Goal: Task Accomplishment & Management: Manage account settings

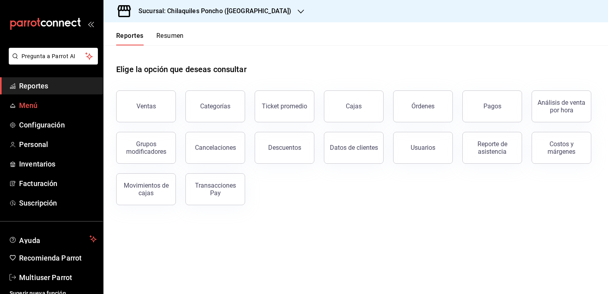
click at [30, 104] on span "Menú" at bounding box center [58, 105] width 78 height 11
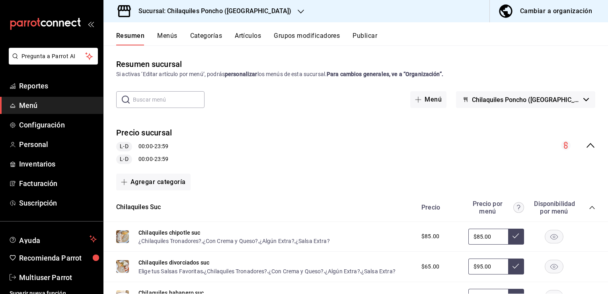
click at [31, 103] on span "Menú" at bounding box center [58, 105] width 78 height 11
click at [32, 86] on span "Reportes" at bounding box center [58, 85] width 78 height 11
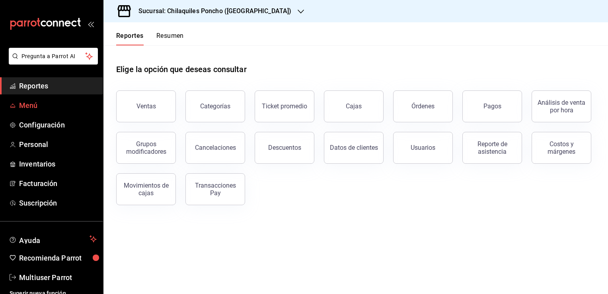
click at [32, 104] on span "Menú" at bounding box center [58, 105] width 78 height 11
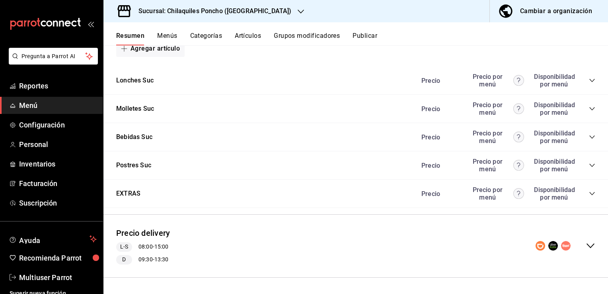
scroll to position [625, 0]
click at [135, 195] on button "EXTRAS" at bounding box center [128, 193] width 24 height 9
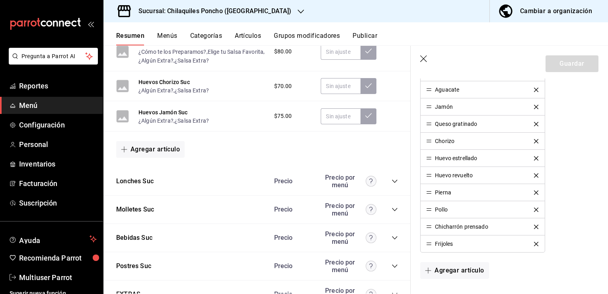
scroll to position [387, 0]
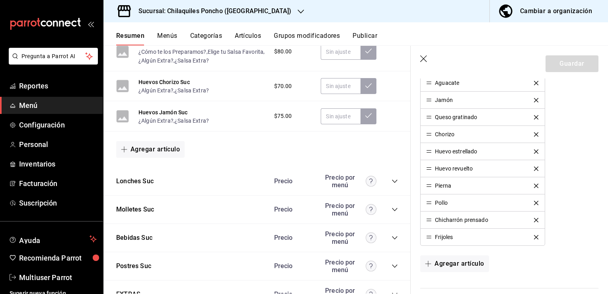
click at [479, 219] on div "Chicharrón prensado" at bounding box center [461, 220] width 53 height 6
drag, startPoint x: 479, startPoint y: 219, endPoint x: 572, endPoint y: 247, distance: 96.5
click at [572, 247] on div "Artículos Agrega artículos y modifica el orden en el que quieres que se muestre…" at bounding box center [505, 99] width 188 height 378
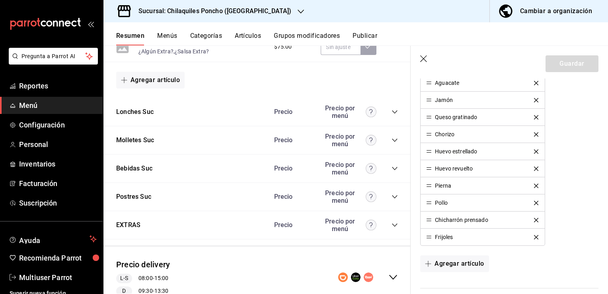
scroll to position [728, 0]
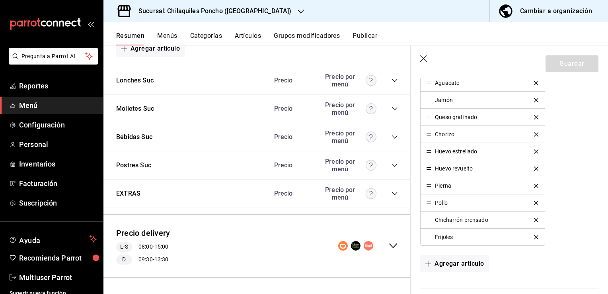
click at [364, 245] on circle "collapse-menu-row" at bounding box center [369, 246] width 10 height 10
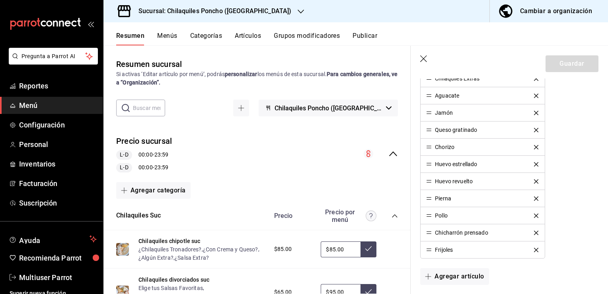
scroll to position [371, 0]
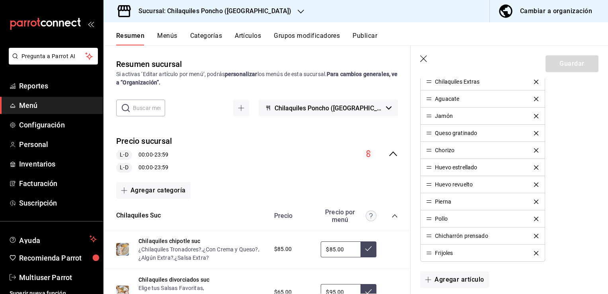
click at [451, 235] on div "Chicharrón prensado" at bounding box center [461, 236] width 53 height 6
click at [29, 102] on span "Menú" at bounding box center [58, 105] width 78 height 11
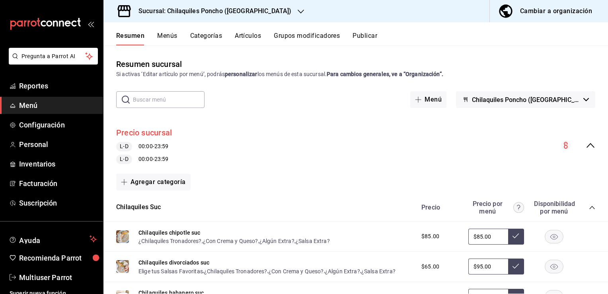
click at [140, 132] on button "Precio sucursal" at bounding box center [144, 133] width 56 height 12
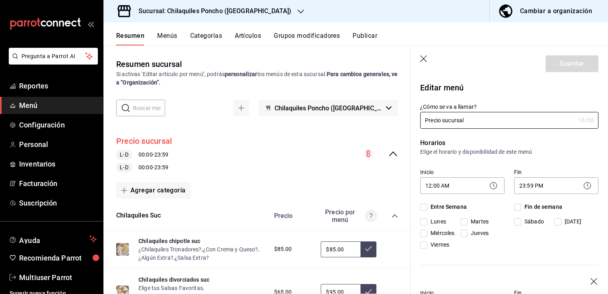
checkbox input "true"
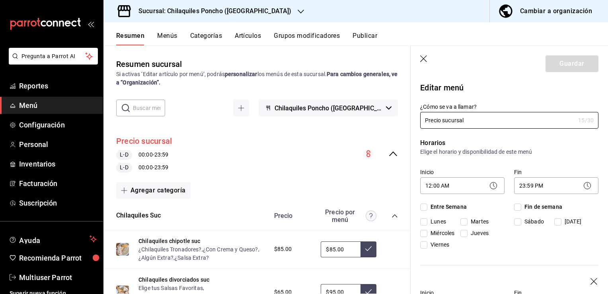
checkbox input "true"
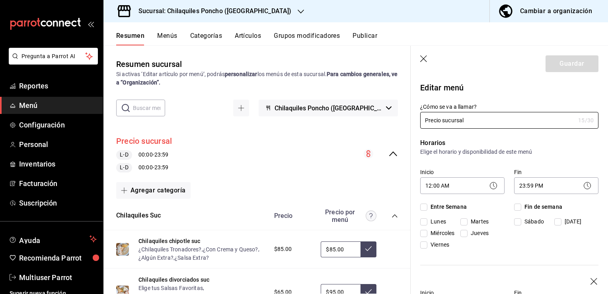
checkbox input "true"
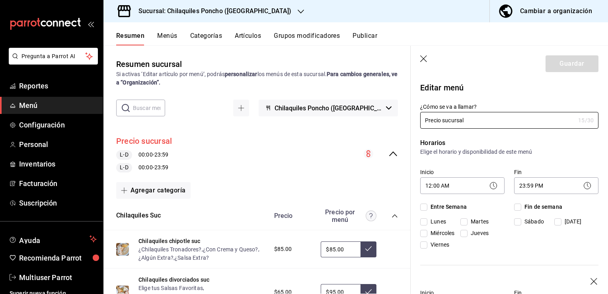
checkbox input "true"
click at [386, 107] on icon "button" at bounding box center [389, 107] width 6 height 3
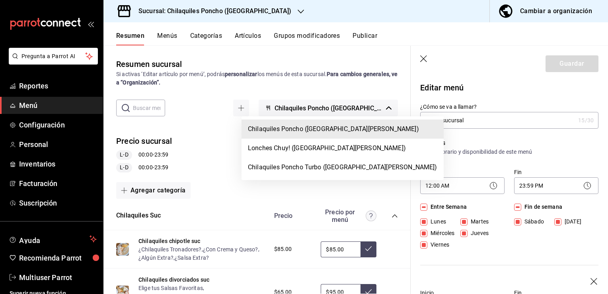
click at [608, 230] on div at bounding box center [304, 147] width 608 height 294
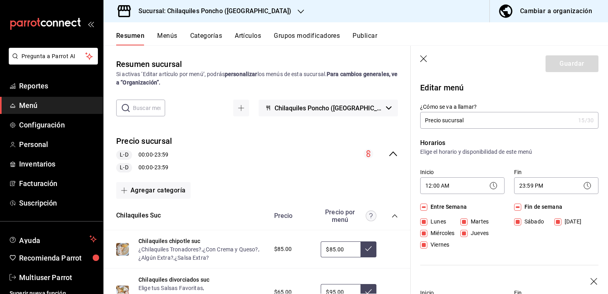
click at [608, 230] on div "Chilaquiles Poncho ([GEOGRAPHIC_DATA][PERSON_NAME]) Lonches Chuy! ([GEOGRAPHIC_…" at bounding box center [304, 147] width 608 height 294
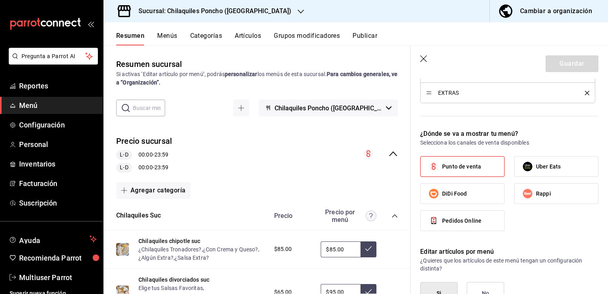
scroll to position [509, 0]
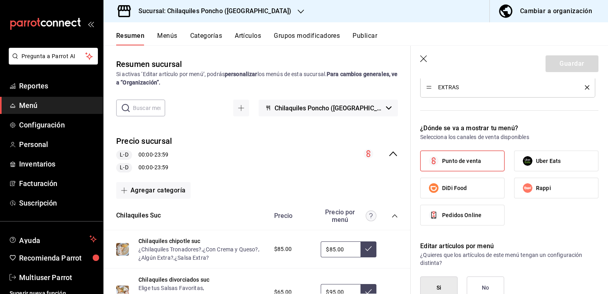
click at [598, 282] on div "Editar menú ¿Cómo se va a llamar? Precio sucursal 15 /30 ¿Cómo se va a llamar? …" at bounding box center [509, 55] width 197 height 972
click at [543, 155] on label "Uber Eats" at bounding box center [556, 161] width 84 height 20
click at [536, 155] on input "Uber Eats" at bounding box center [527, 160] width 17 height 17
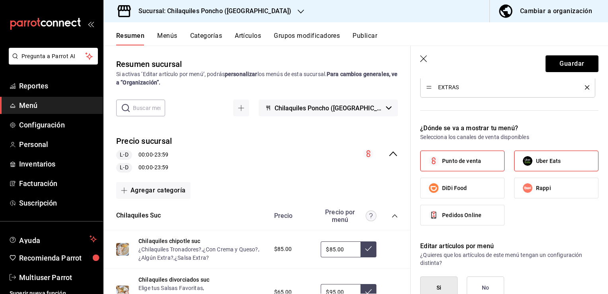
click at [543, 155] on label "Uber Eats" at bounding box center [556, 161] width 84 height 20
click at [536, 155] on input "Uber Eats" at bounding box center [527, 160] width 17 height 17
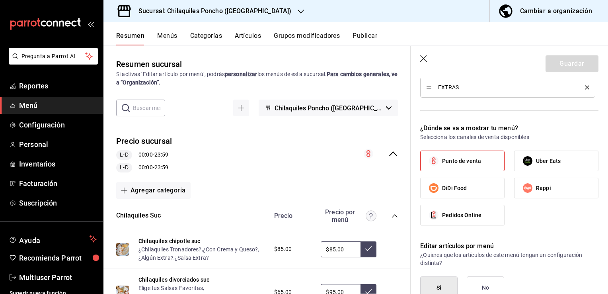
click at [543, 155] on label "Uber Eats" at bounding box center [556, 161] width 84 height 20
click at [536, 155] on input "Uber Eats" at bounding box center [527, 160] width 17 height 17
checkbox input "true"
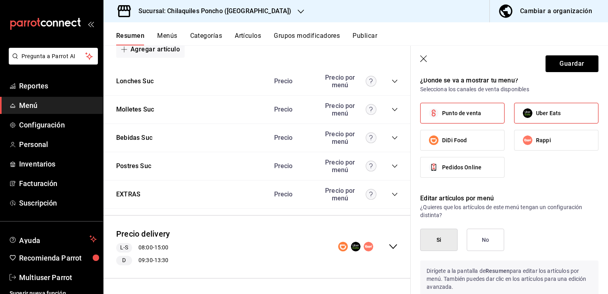
scroll to position [728, 0]
click at [132, 192] on button "EXTRAS" at bounding box center [128, 193] width 24 height 9
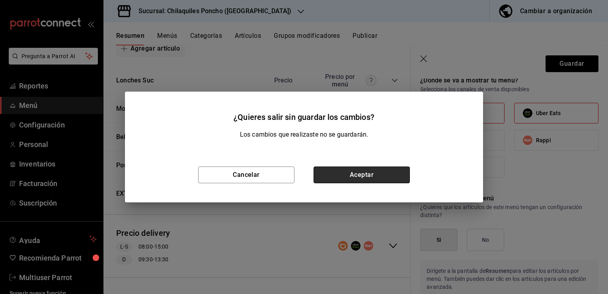
click at [353, 176] on button "Aceptar" at bounding box center [362, 174] width 96 height 17
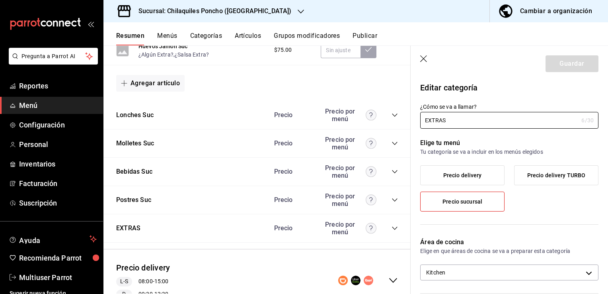
scroll to position [680, 0]
